Goal: Information Seeking & Learning: Learn about a topic

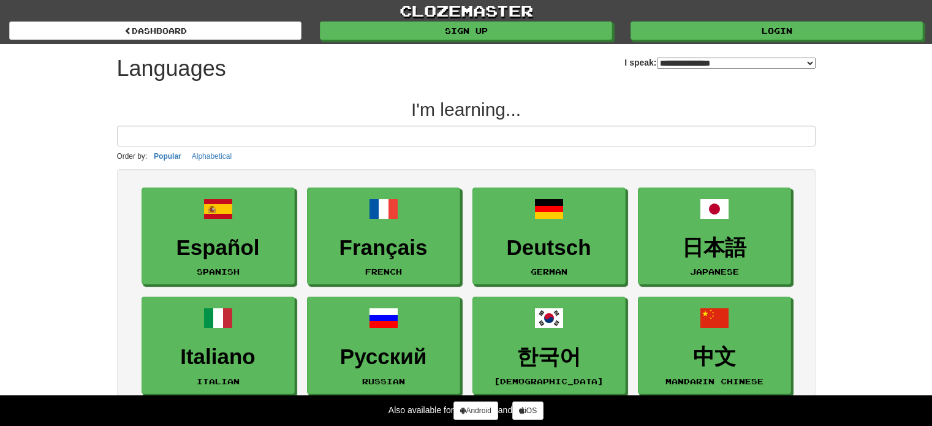
select select "*******"
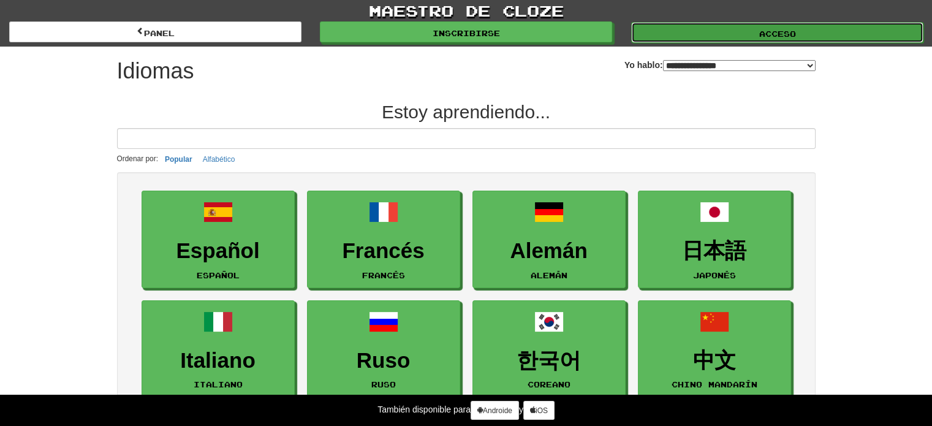
click at [715, 31] on link "Acceso" at bounding box center [777, 32] width 292 height 21
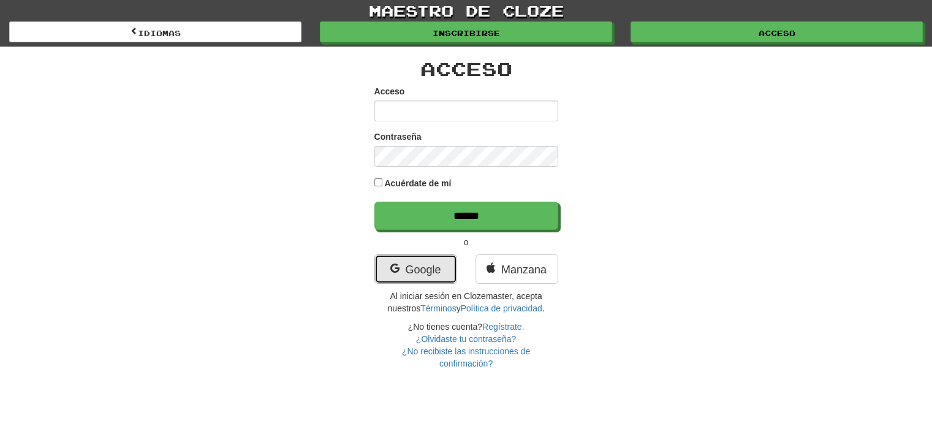
click at [429, 259] on link "Google" at bounding box center [415, 268] width 83 height 29
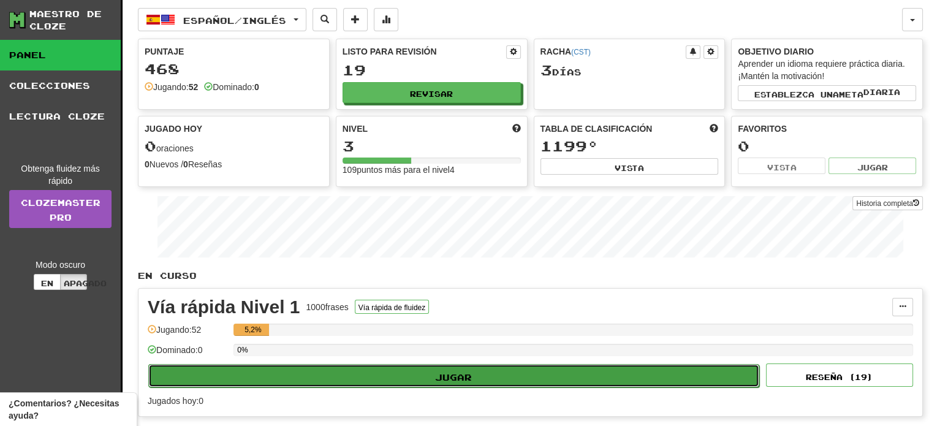
click at [441, 371] on font "Jugar" at bounding box center [453, 376] width 37 height 10
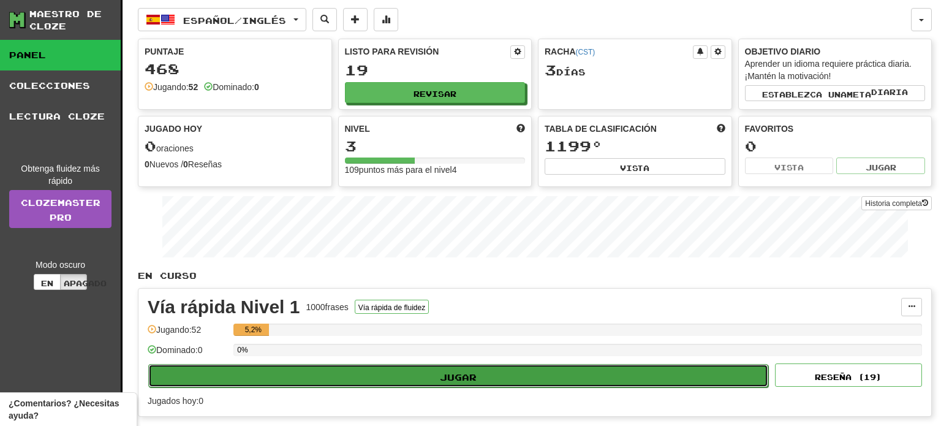
select select "**"
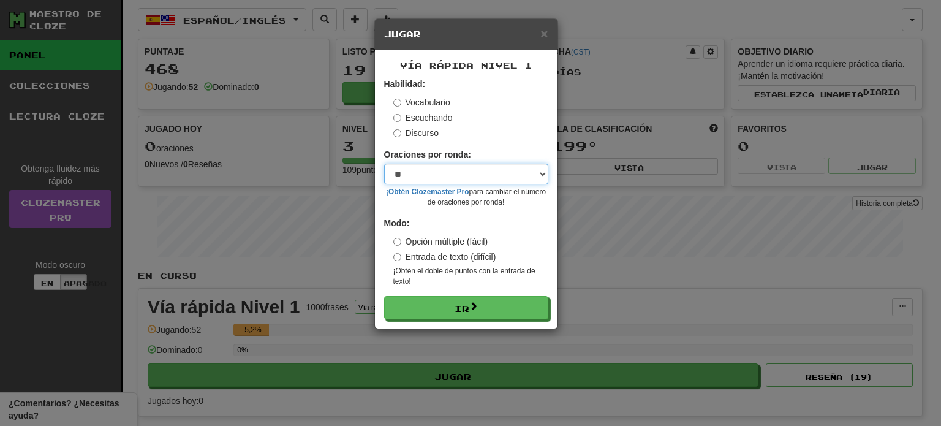
click at [539, 173] on select "* ** ** ** ** ** *** ********" at bounding box center [466, 174] width 164 height 21
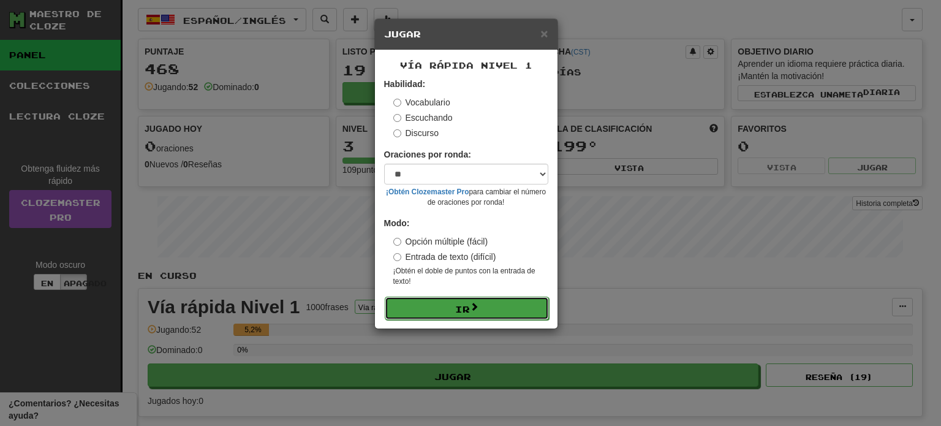
click at [493, 302] on button "Ir" at bounding box center [467, 308] width 164 height 23
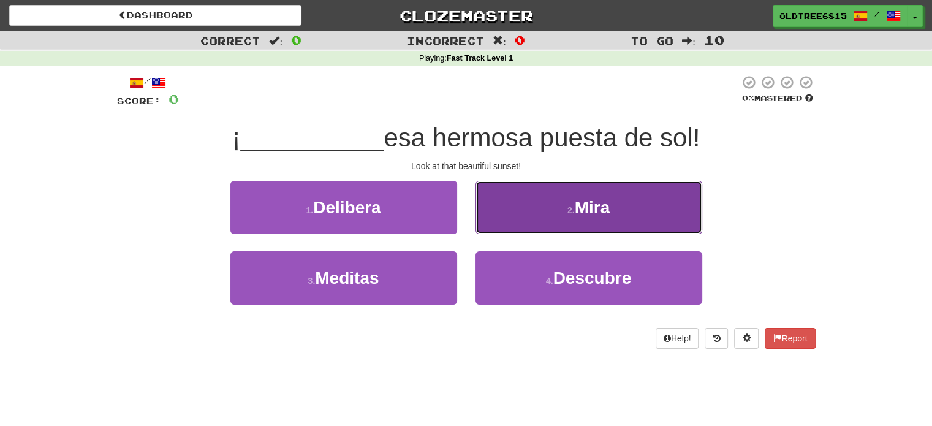
click at [534, 214] on button "2 . Mira" at bounding box center [588, 207] width 227 height 53
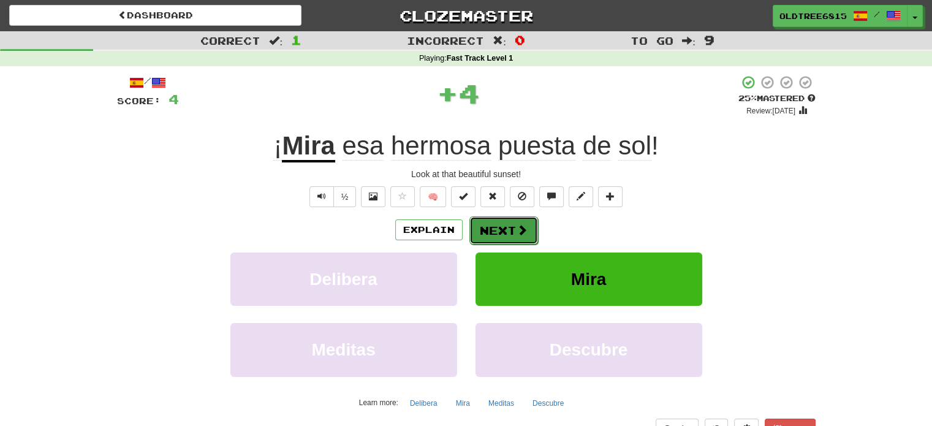
click at [515, 240] on button "Next" at bounding box center [503, 230] width 69 height 28
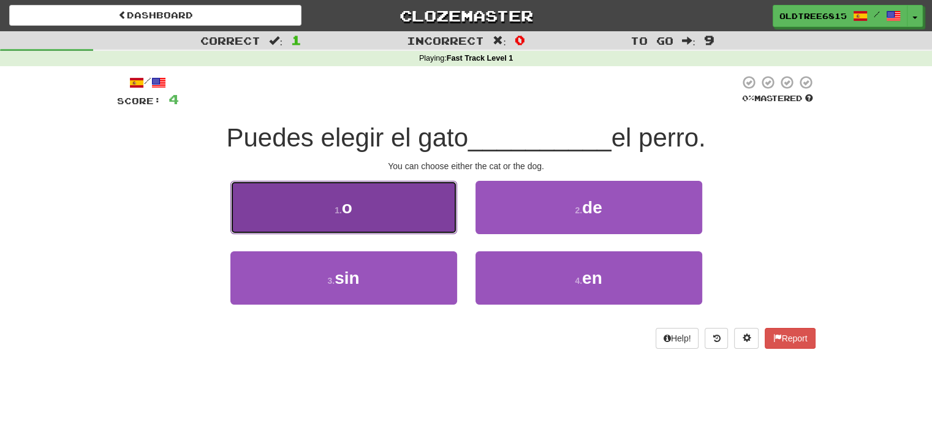
click at [396, 203] on button "1 . o" at bounding box center [343, 207] width 227 height 53
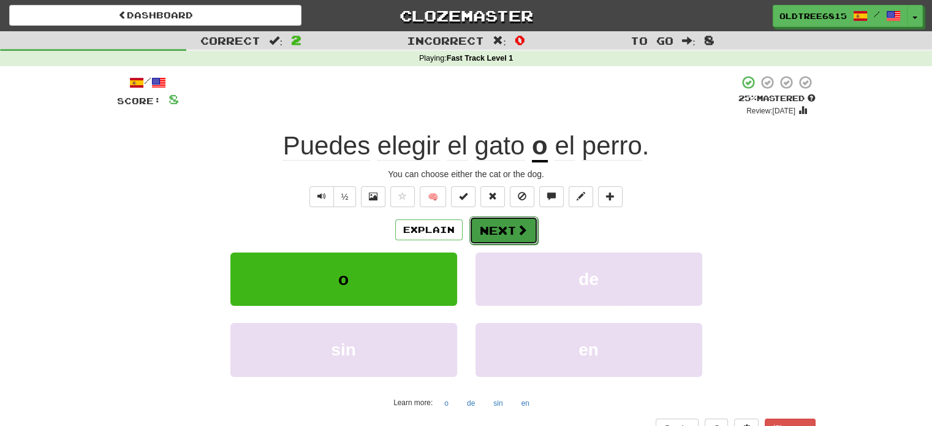
click at [510, 229] on button "Next" at bounding box center [503, 230] width 69 height 28
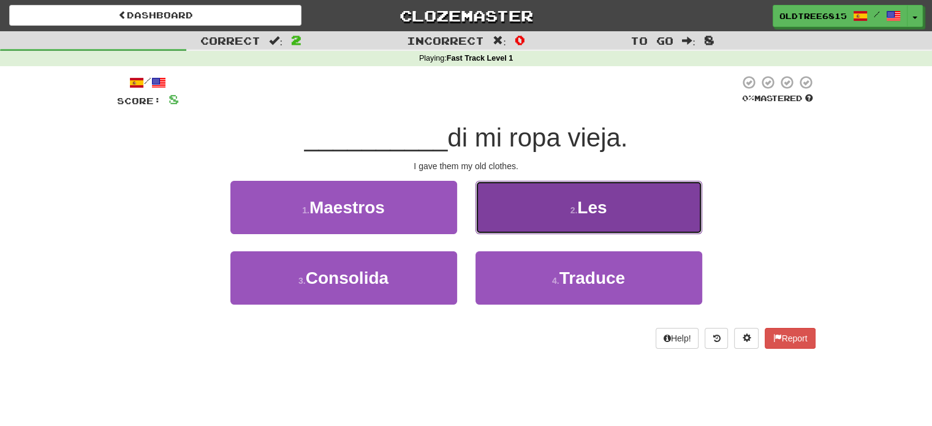
click at [526, 213] on button "2 . Les" at bounding box center [588, 207] width 227 height 53
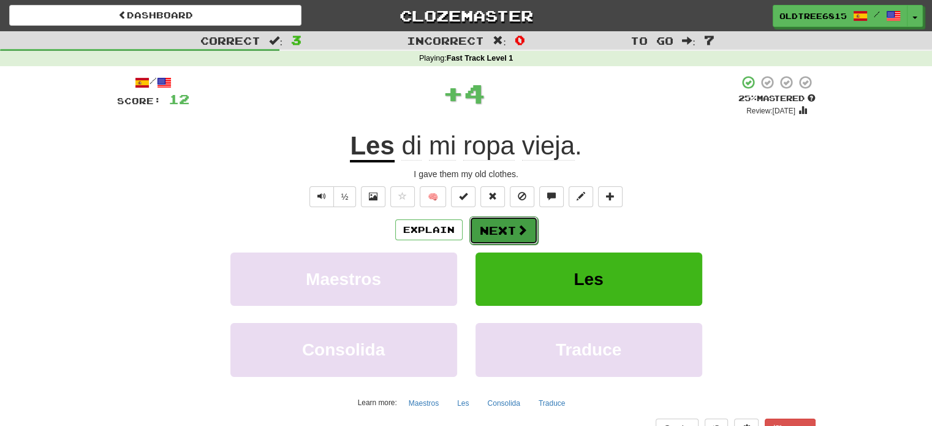
click at [510, 227] on button "Next" at bounding box center [503, 230] width 69 height 28
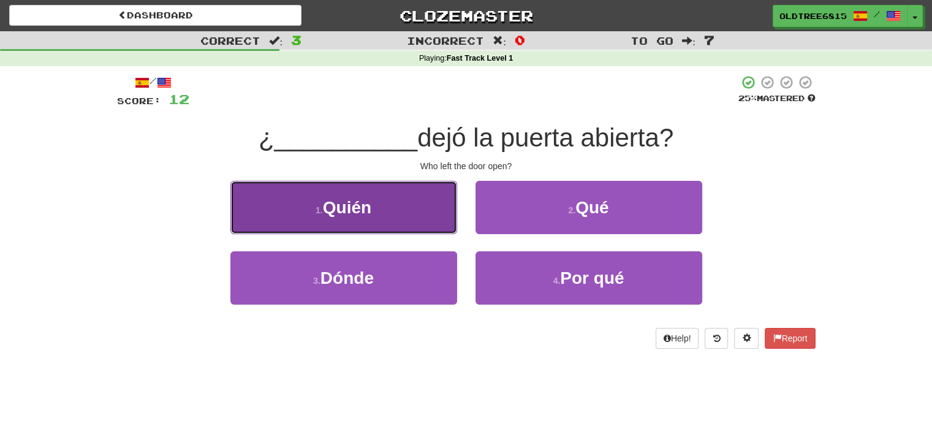
click at [395, 214] on button "1 . Quién" at bounding box center [343, 207] width 227 height 53
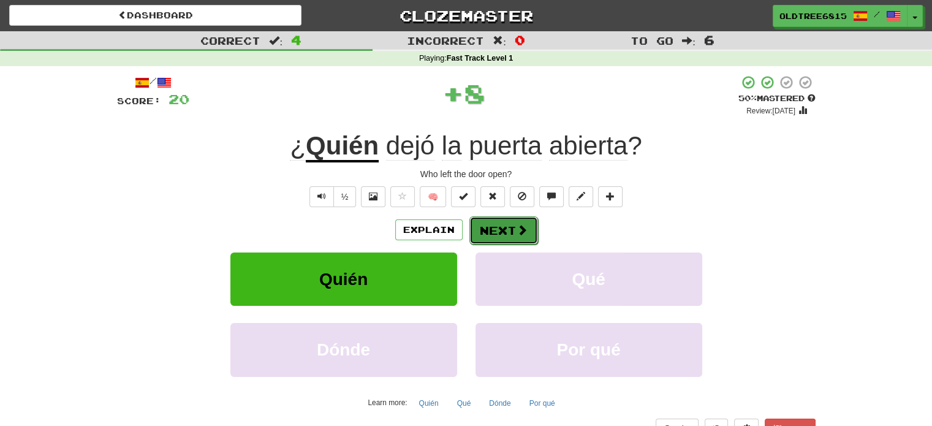
click at [506, 223] on button "Next" at bounding box center [503, 230] width 69 height 28
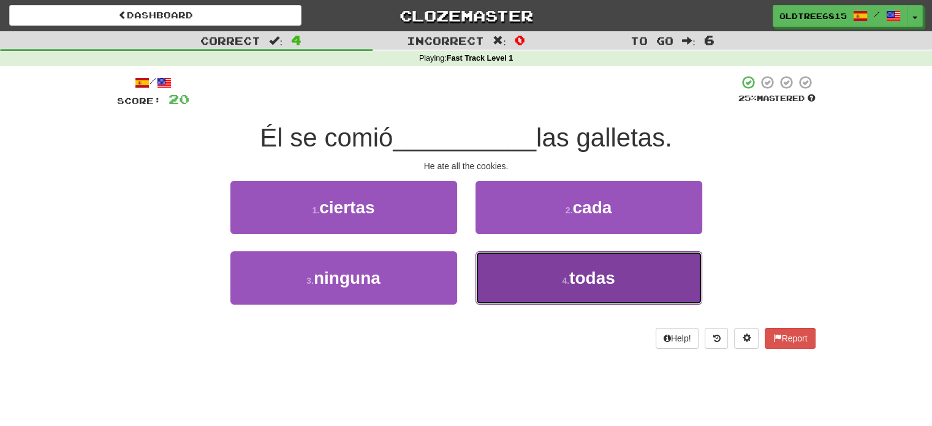
click at [525, 271] on button "4 . todas" at bounding box center [588, 277] width 227 height 53
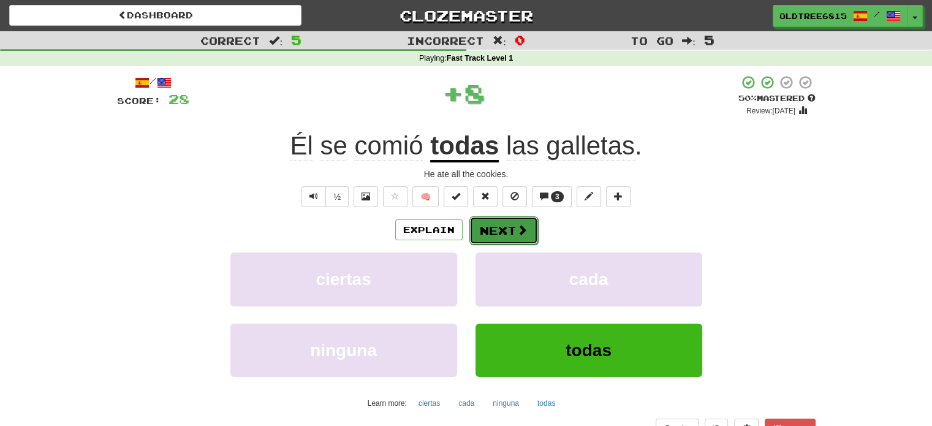
click at [504, 235] on button "Next" at bounding box center [503, 230] width 69 height 28
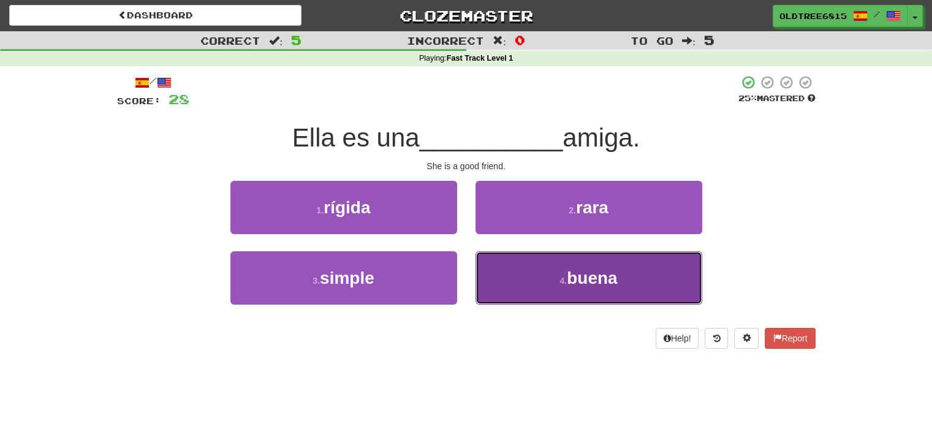
click at [520, 289] on button "4 . buena" at bounding box center [588, 277] width 227 height 53
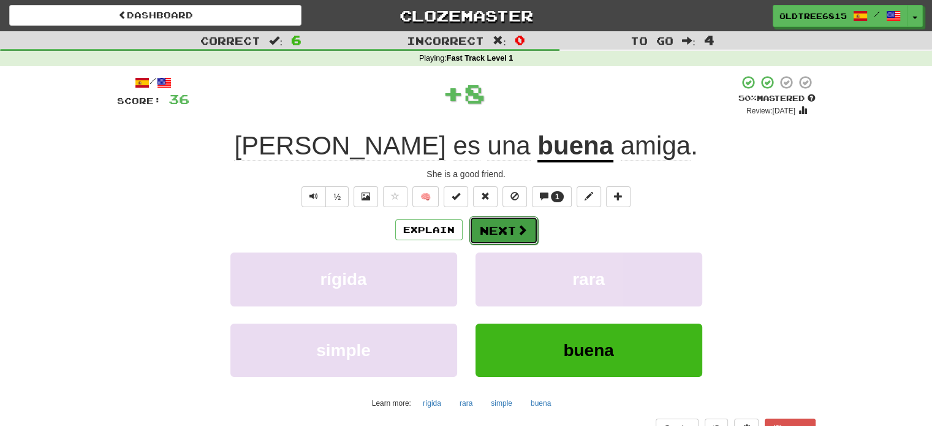
click at [512, 224] on button "Next" at bounding box center [503, 230] width 69 height 28
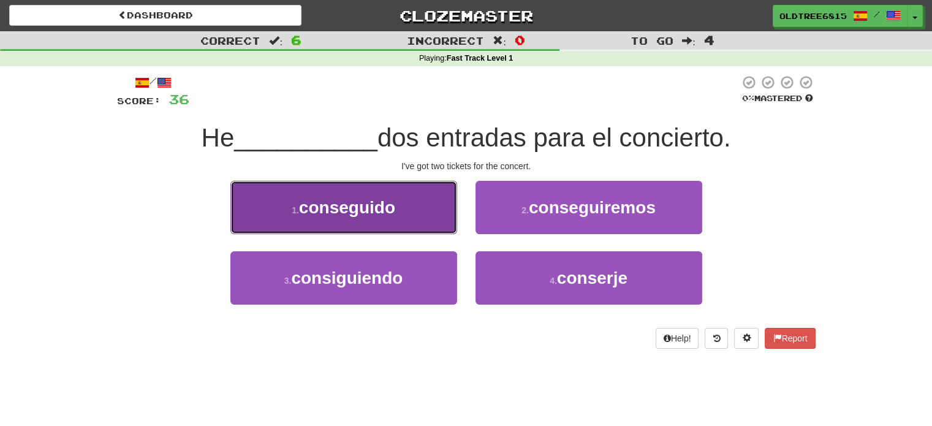
click at [425, 199] on button "1 . conseguido" at bounding box center [343, 207] width 227 height 53
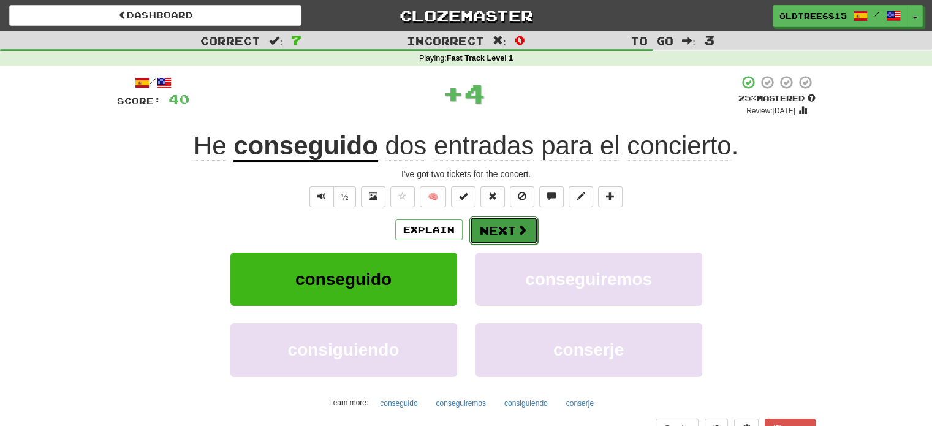
click at [493, 232] on button "Next" at bounding box center [503, 230] width 69 height 28
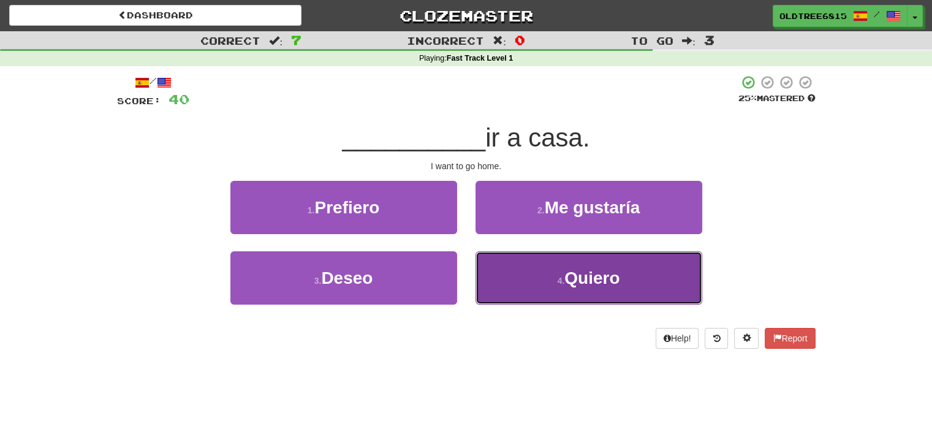
click at [537, 293] on button "4 . Quiero" at bounding box center [588, 277] width 227 height 53
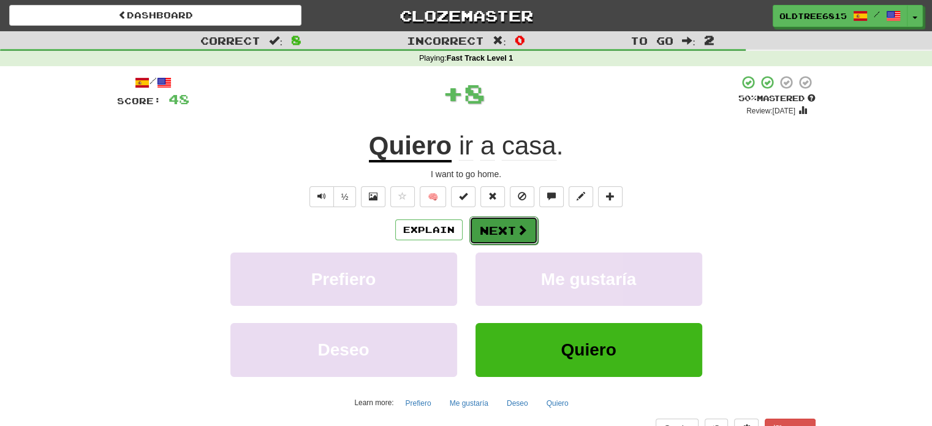
click at [494, 224] on button "Next" at bounding box center [503, 230] width 69 height 28
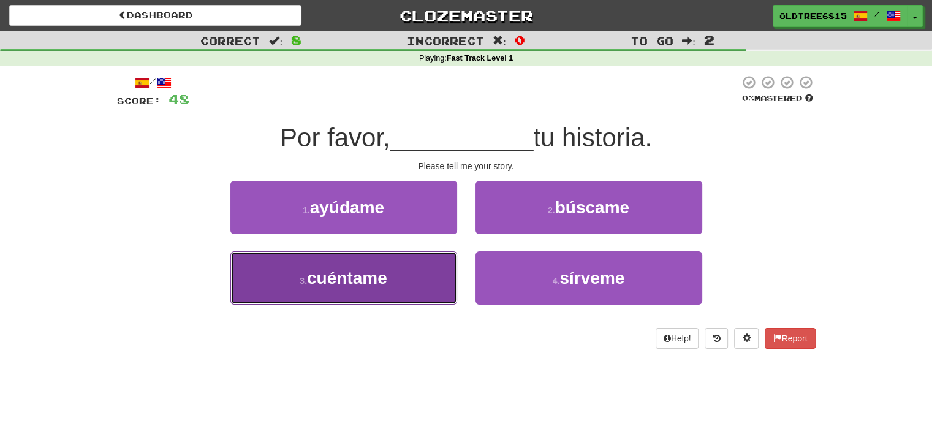
click at [404, 260] on button "3 . cuéntame" at bounding box center [343, 277] width 227 height 53
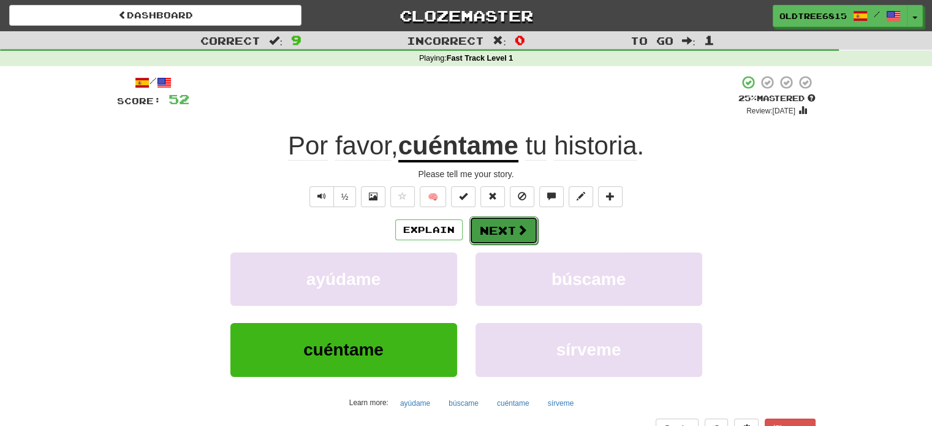
click at [500, 237] on button "Next" at bounding box center [503, 230] width 69 height 28
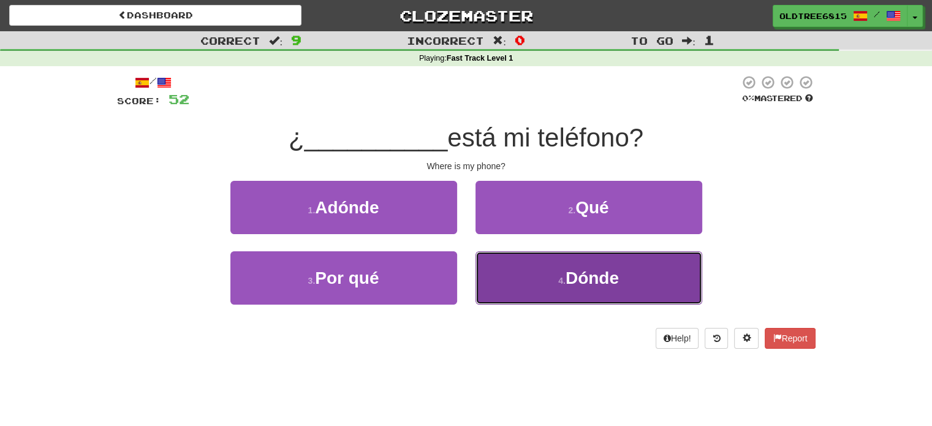
click at [537, 274] on button "4 . Dónde" at bounding box center [588, 277] width 227 height 53
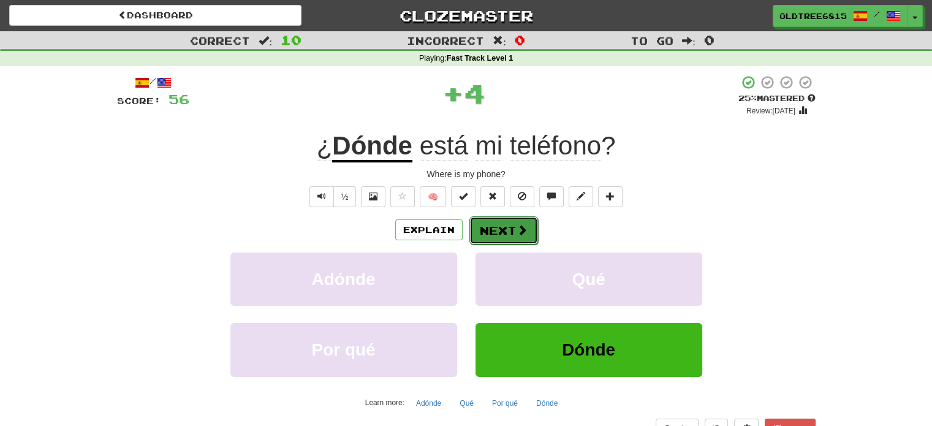
click at [512, 236] on button "Next" at bounding box center [503, 230] width 69 height 28
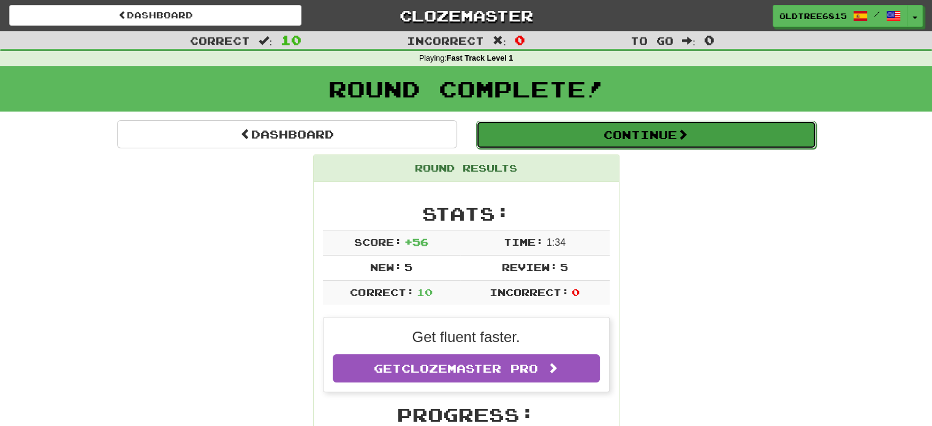
click at [622, 139] on button "Continue" at bounding box center [646, 135] width 340 height 28
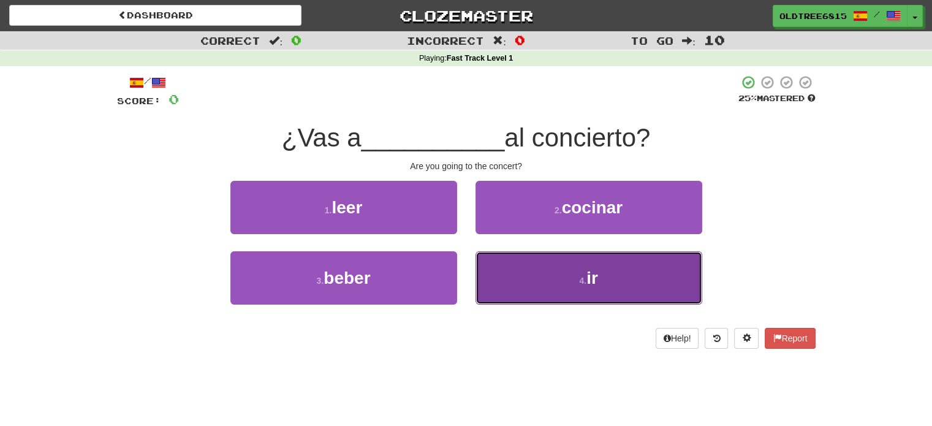
click at [559, 291] on button "4 . ir" at bounding box center [588, 277] width 227 height 53
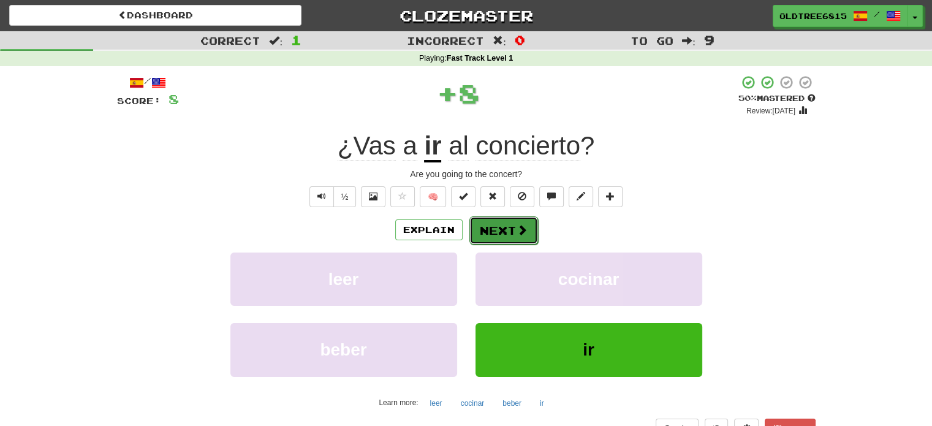
click at [494, 228] on button "Next" at bounding box center [503, 230] width 69 height 28
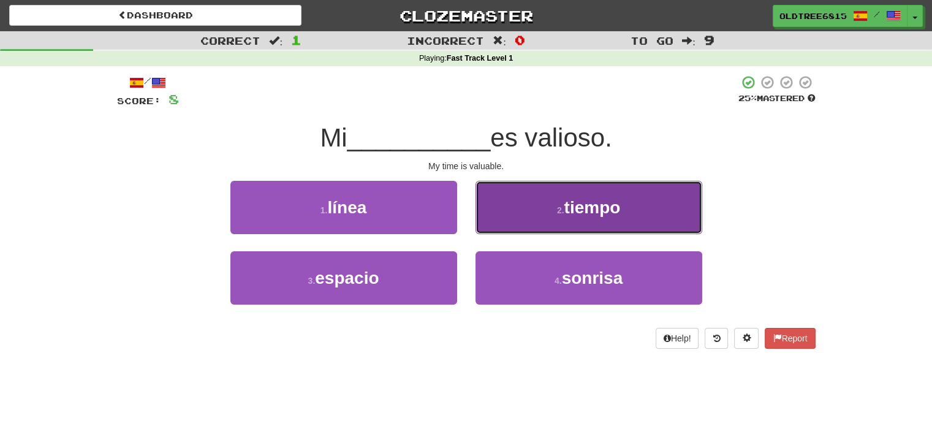
click at [493, 224] on button "2 . tiempo" at bounding box center [588, 207] width 227 height 53
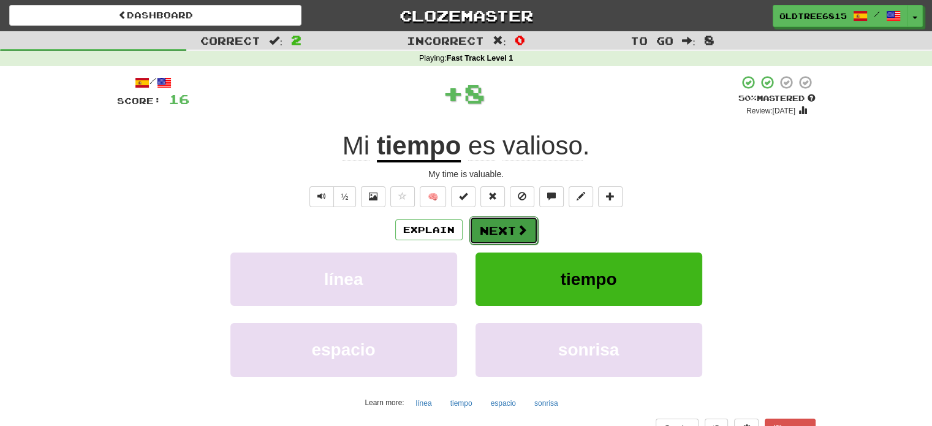
click at [495, 230] on button "Next" at bounding box center [503, 230] width 69 height 28
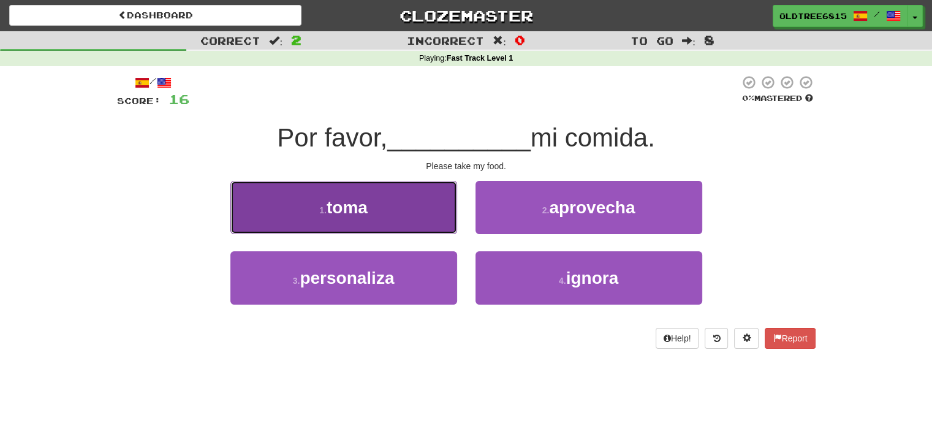
click at [429, 210] on button "1 . toma" at bounding box center [343, 207] width 227 height 53
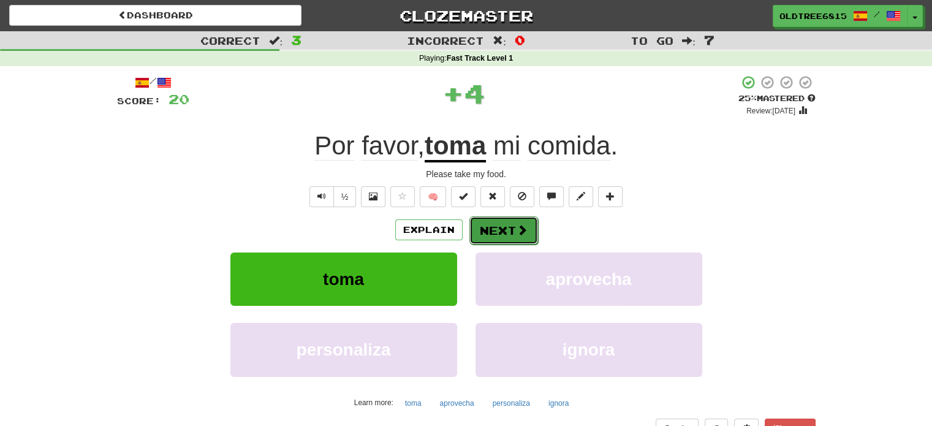
click at [509, 235] on button "Next" at bounding box center [503, 230] width 69 height 28
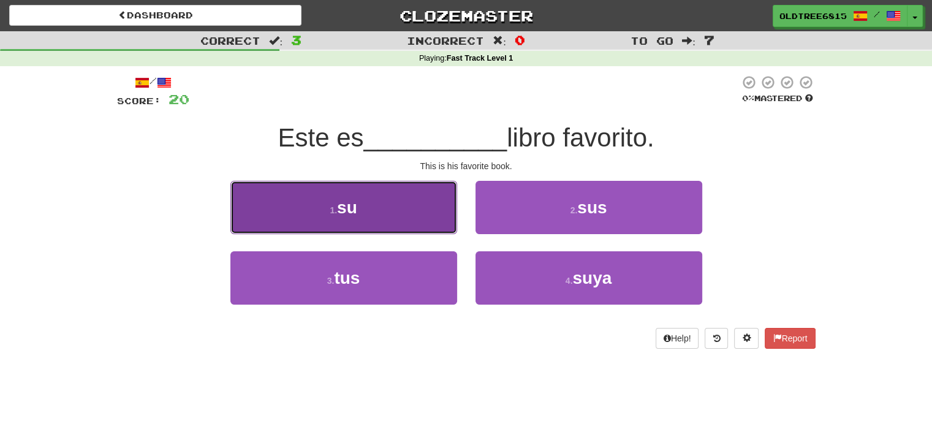
click at [410, 216] on button "1 . su" at bounding box center [343, 207] width 227 height 53
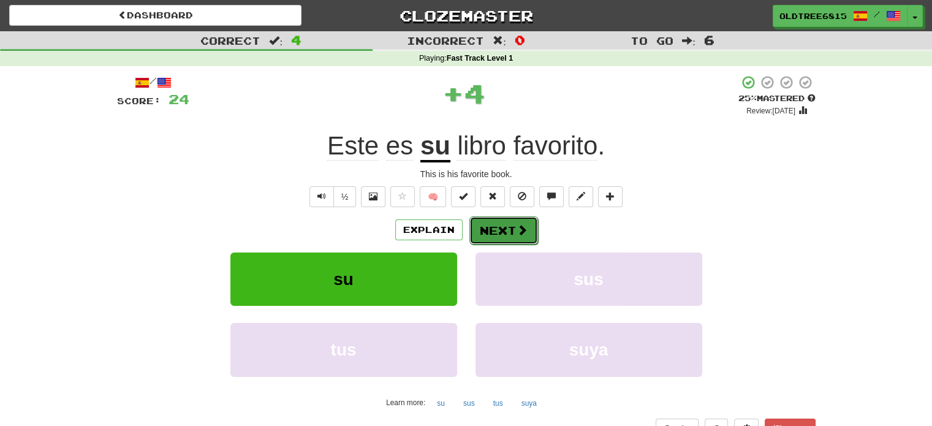
click at [496, 225] on button "Next" at bounding box center [503, 230] width 69 height 28
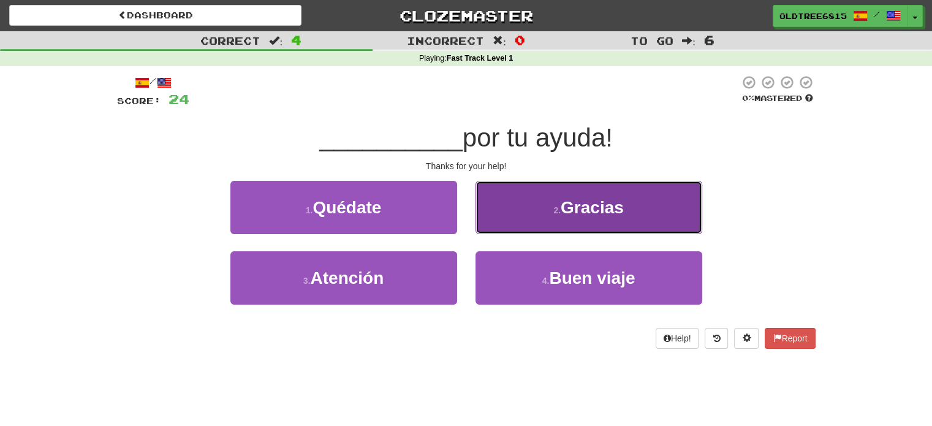
click at [515, 222] on button "2 . Gracias" at bounding box center [588, 207] width 227 height 53
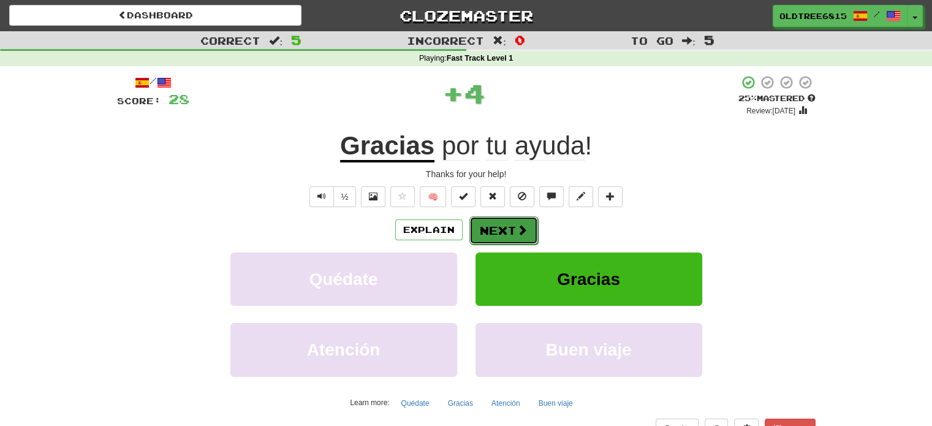
click at [483, 230] on button "Next" at bounding box center [503, 230] width 69 height 28
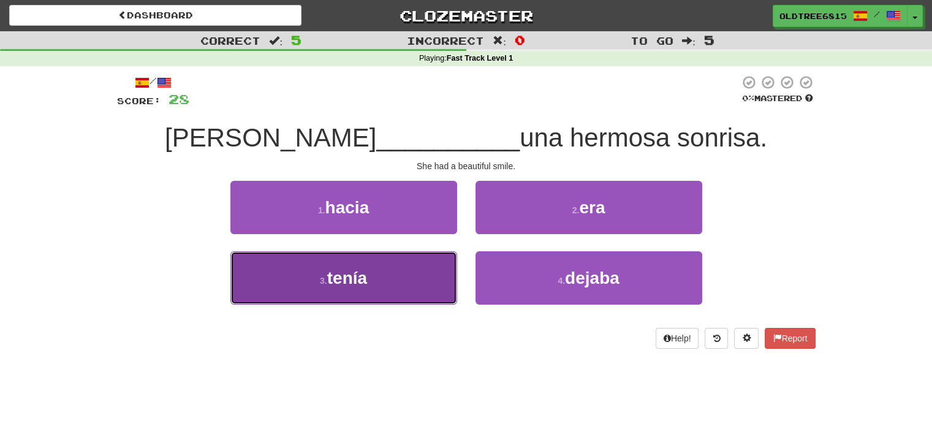
click at [415, 276] on button "3 . tenía" at bounding box center [343, 277] width 227 height 53
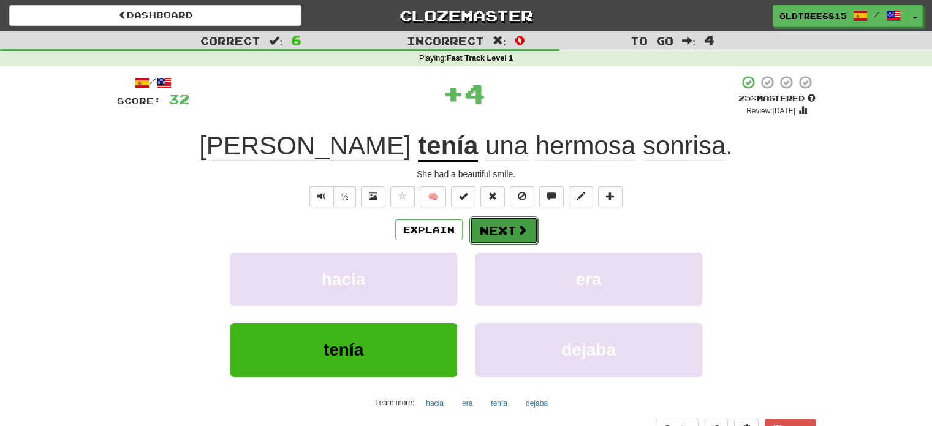
click at [485, 225] on button "Next" at bounding box center [503, 230] width 69 height 28
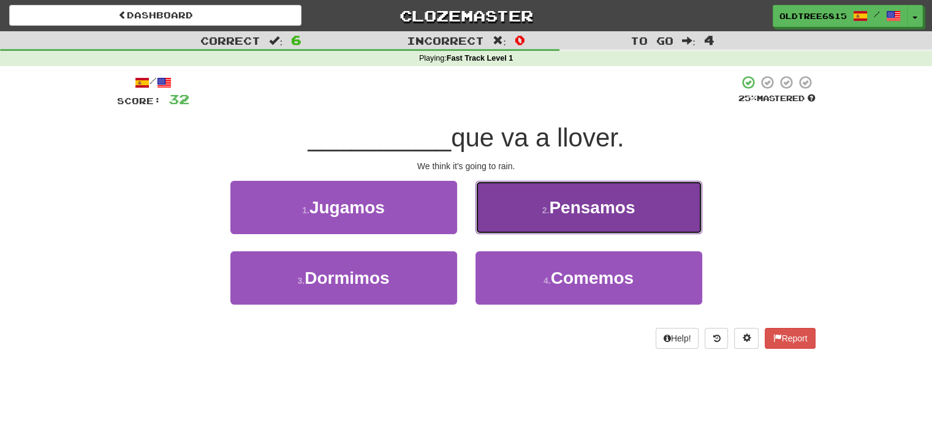
click at [512, 216] on button "2 . Pensamos" at bounding box center [588, 207] width 227 height 53
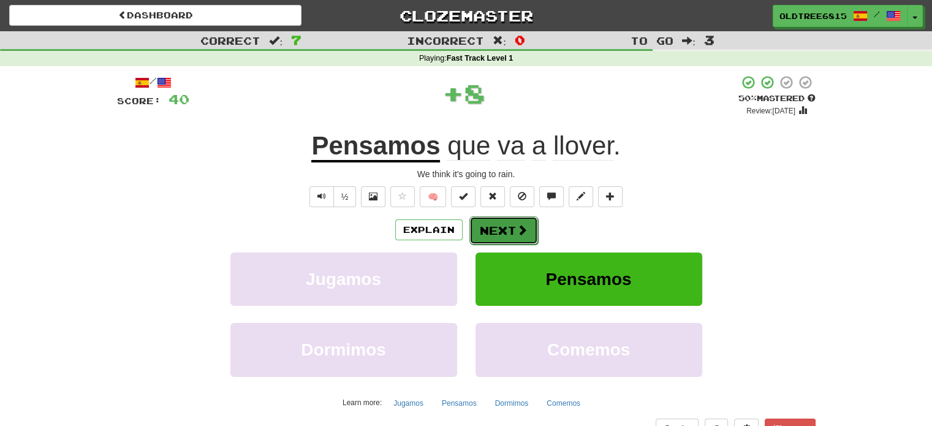
click at [500, 223] on button "Next" at bounding box center [503, 230] width 69 height 28
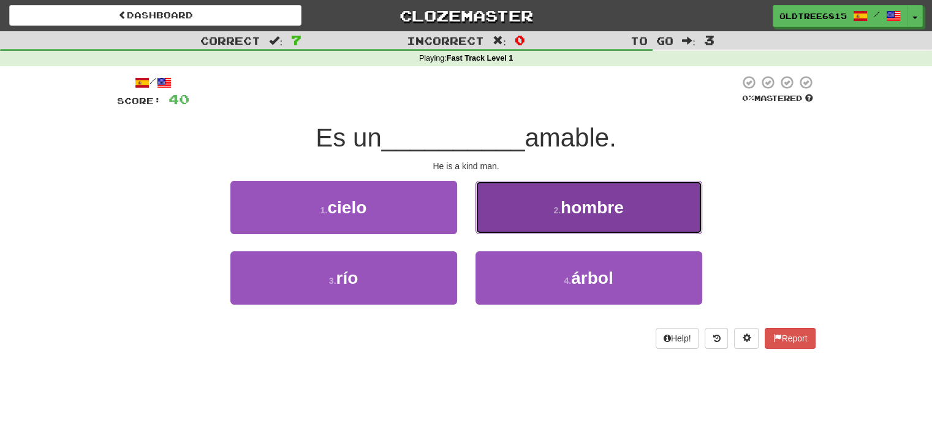
click at [511, 212] on button "2 . hombre" at bounding box center [588, 207] width 227 height 53
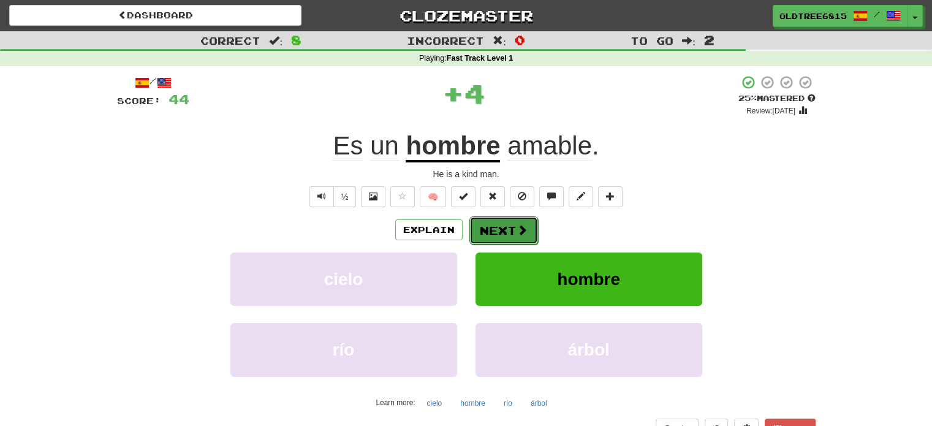
click at [496, 233] on button "Next" at bounding box center [503, 230] width 69 height 28
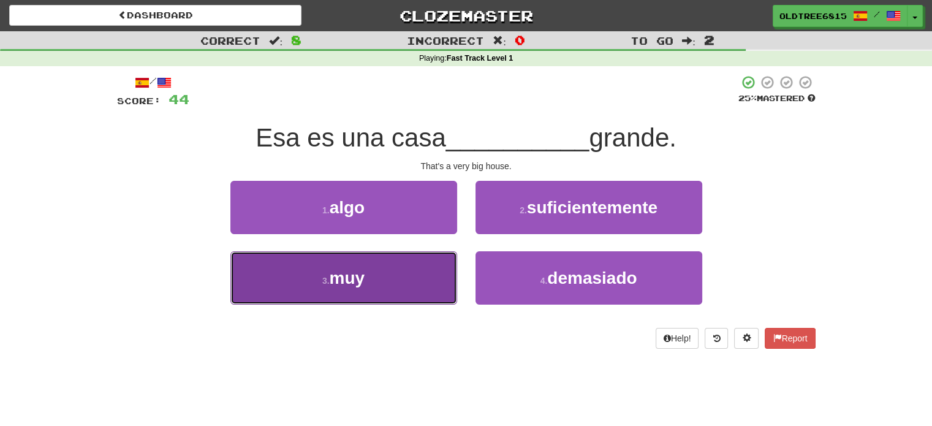
click at [412, 268] on button "3 . muy" at bounding box center [343, 277] width 227 height 53
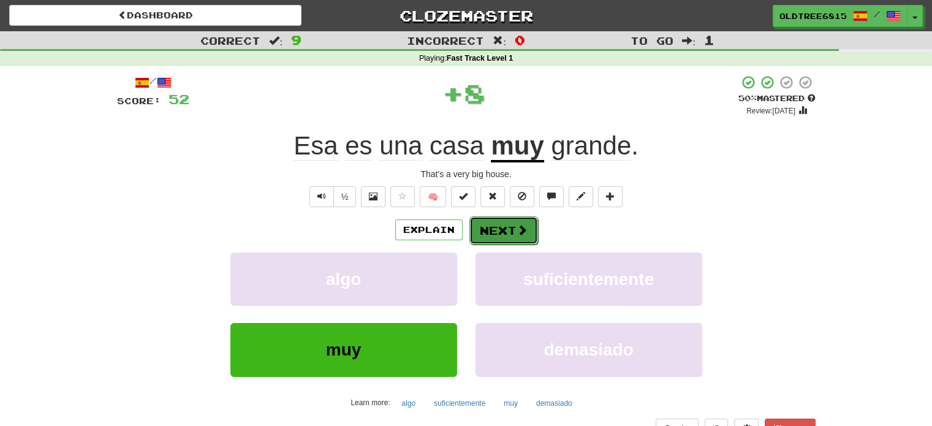
click at [485, 233] on button "Next" at bounding box center [503, 230] width 69 height 28
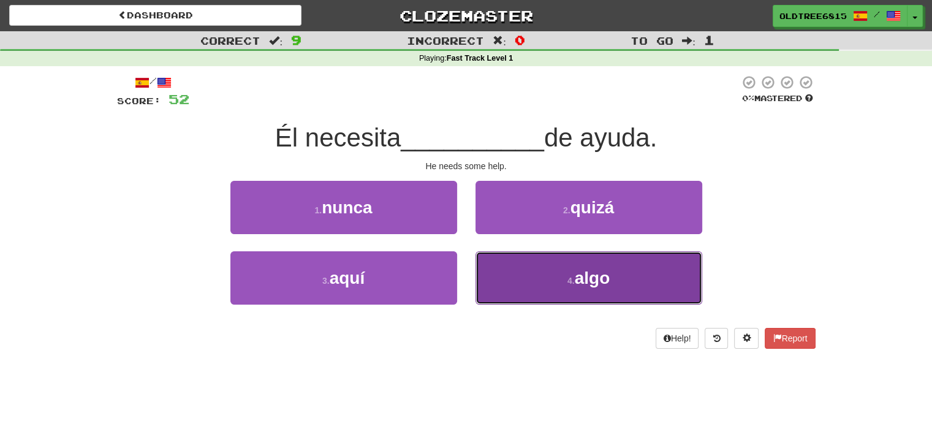
click at [588, 284] on span "algo" at bounding box center [593, 277] width 36 height 19
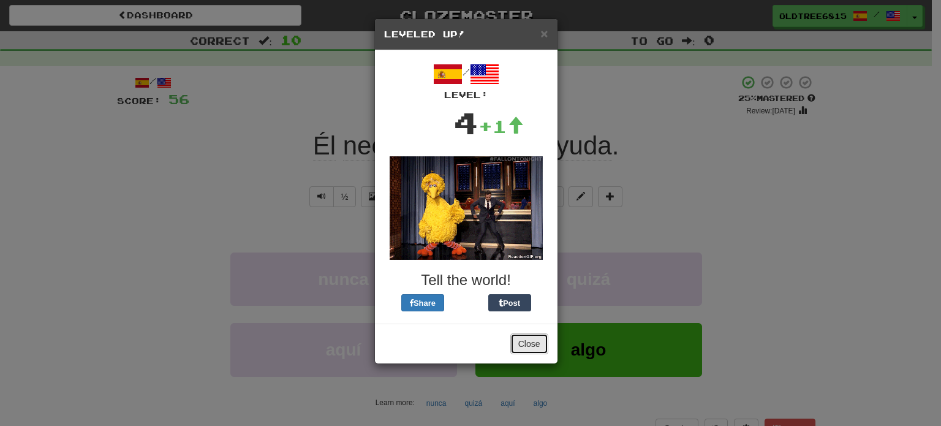
click at [529, 348] on button "Close" at bounding box center [529, 343] width 38 height 21
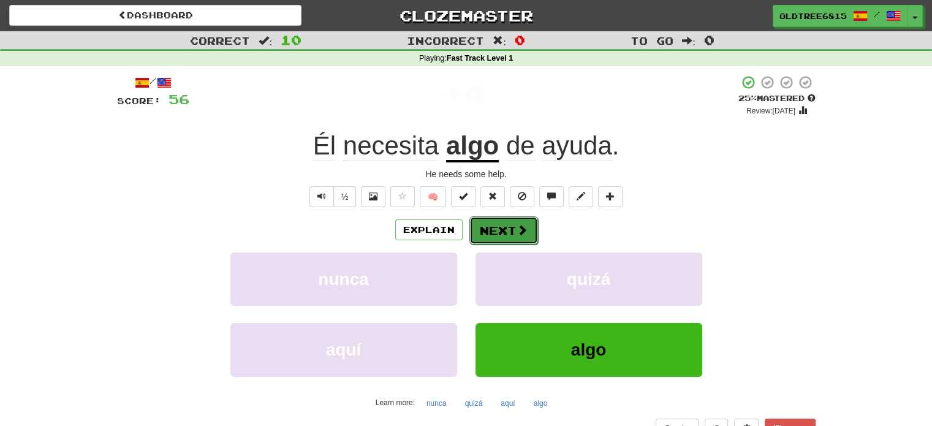
click at [496, 216] on button "Next" at bounding box center [503, 230] width 69 height 28
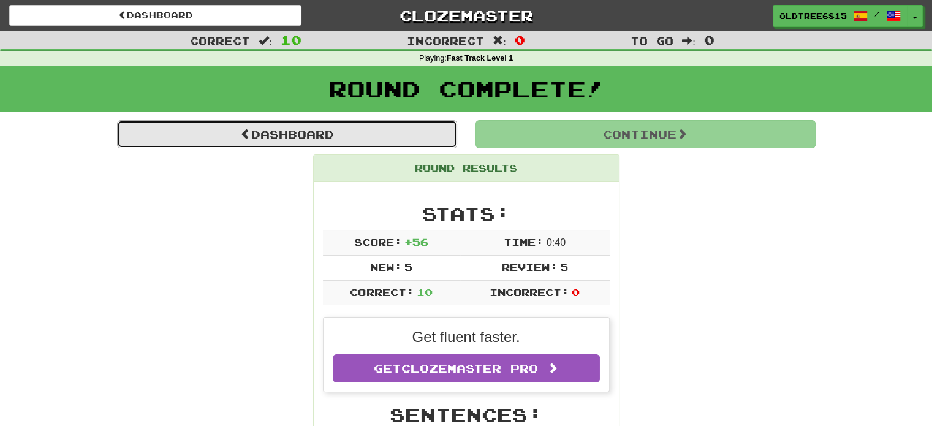
click at [323, 134] on link "Dashboard" at bounding box center [287, 134] width 340 height 28
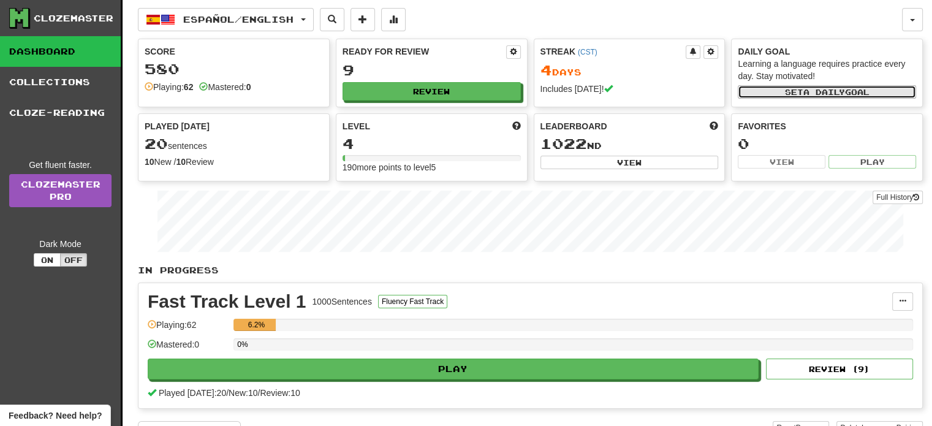
click at [773, 97] on button "Set a daily goal" at bounding box center [827, 91] width 178 height 13
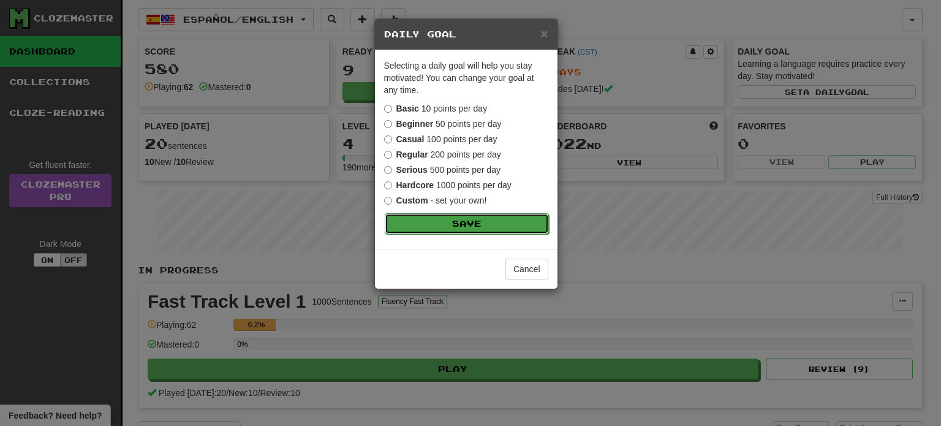
click at [485, 216] on button "Save" at bounding box center [467, 223] width 164 height 21
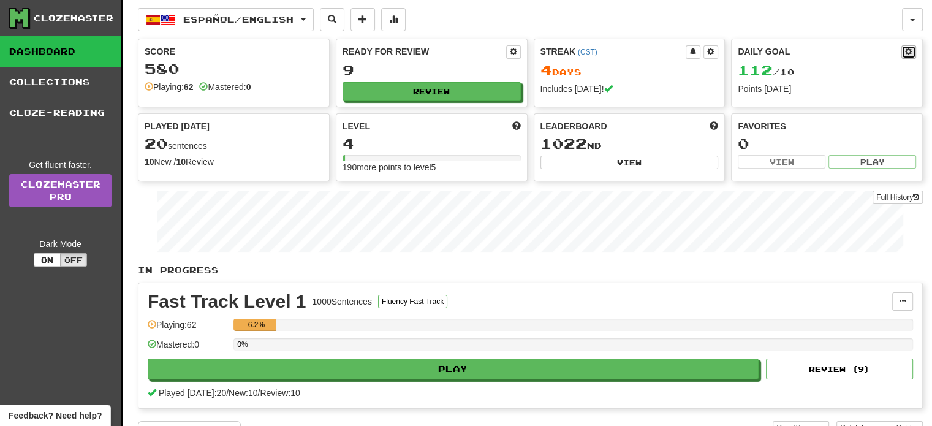
click at [907, 53] on span at bounding box center [908, 51] width 7 height 7
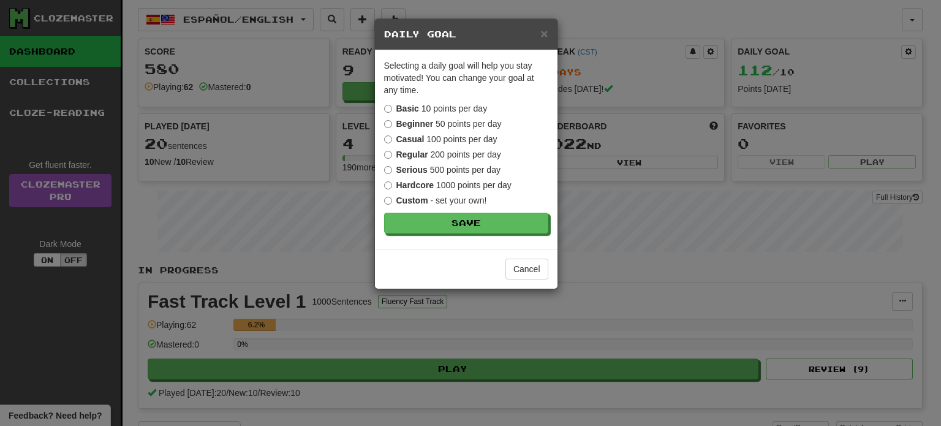
click at [392, 144] on label "Casual 100 points per day" at bounding box center [440, 139] width 113 height 12
click at [436, 225] on button "Save" at bounding box center [467, 223] width 164 height 21
